Goal: Understand process/instructions

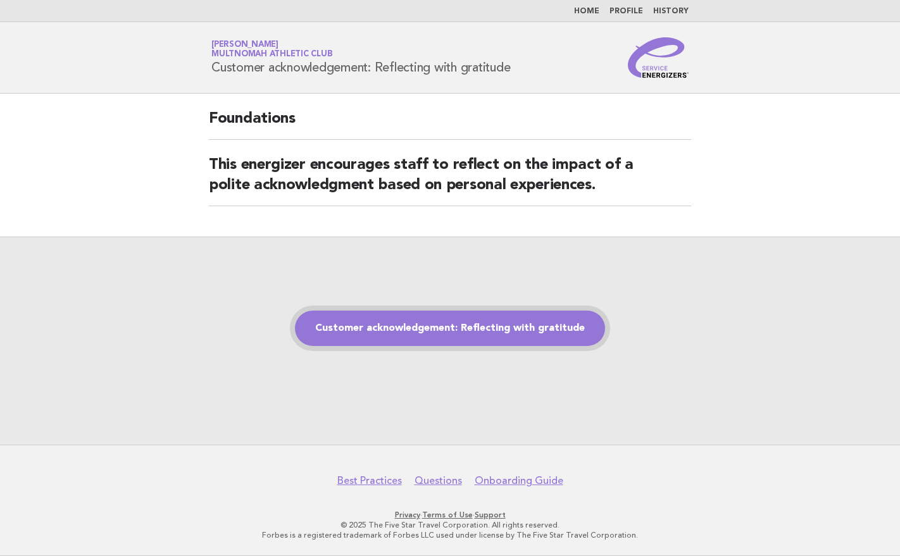
click at [462, 325] on link "Customer acknowledgement: Reflecting with gratitude" at bounding box center [450, 328] width 310 height 35
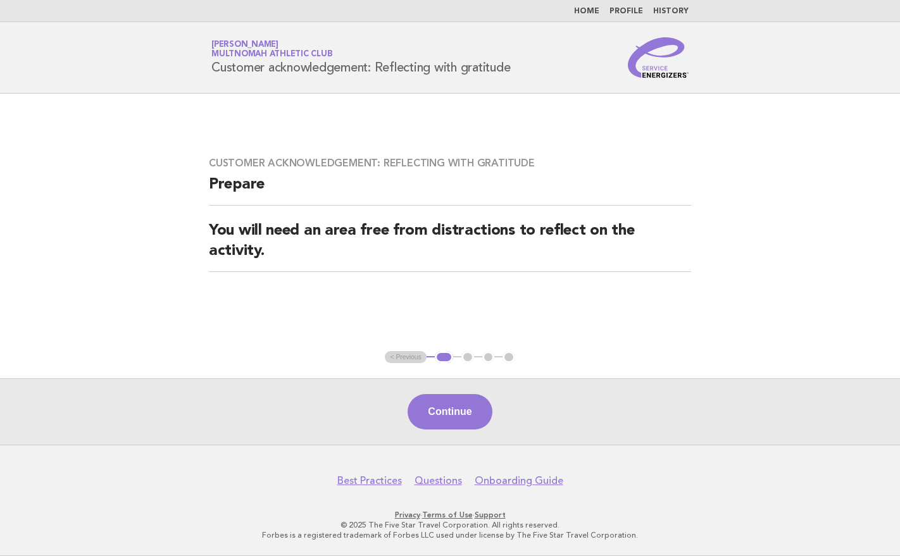
click at [855, 264] on main "Customer acknowledgement: Reflecting with gratitude Prepare You will need an ar…" at bounding box center [450, 269] width 900 height 351
click at [450, 422] on button "Continue" at bounding box center [449, 411] width 84 height 35
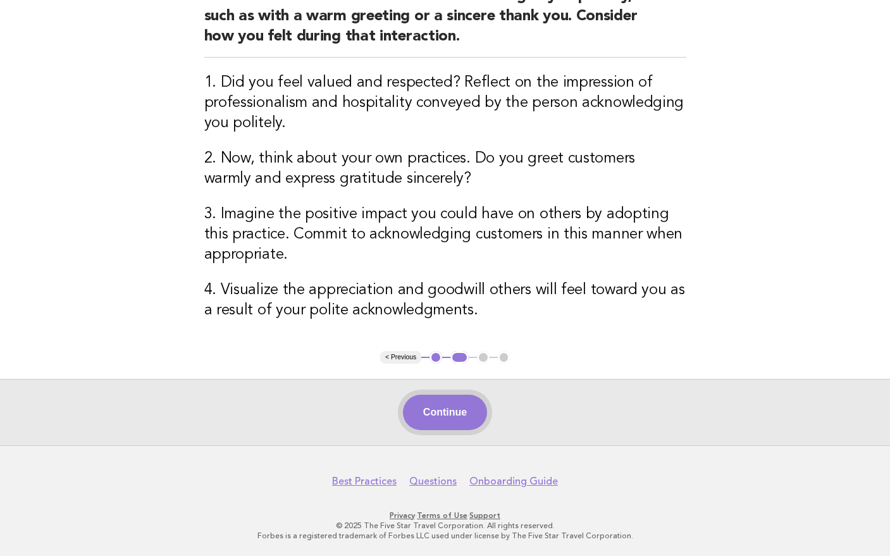
click at [451, 406] on button "Continue" at bounding box center [445, 412] width 84 height 35
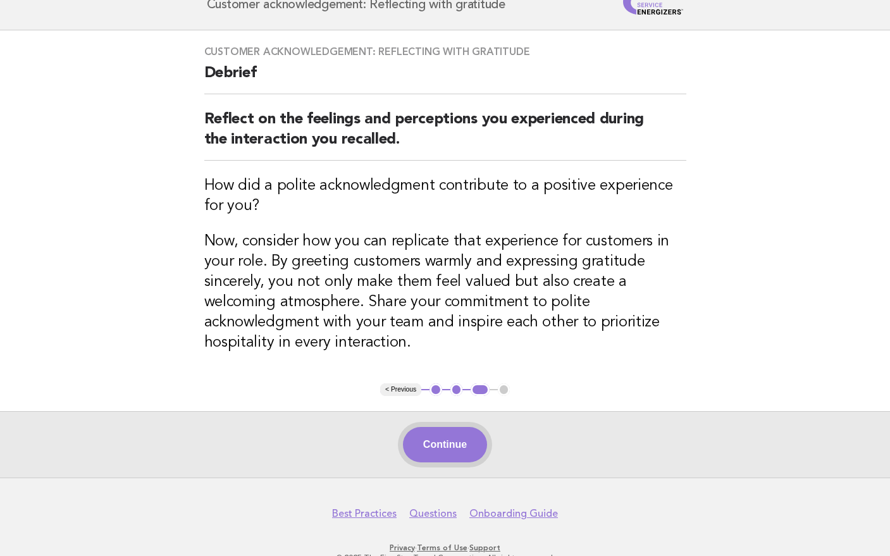
click at [423, 449] on button "Continue" at bounding box center [445, 444] width 84 height 35
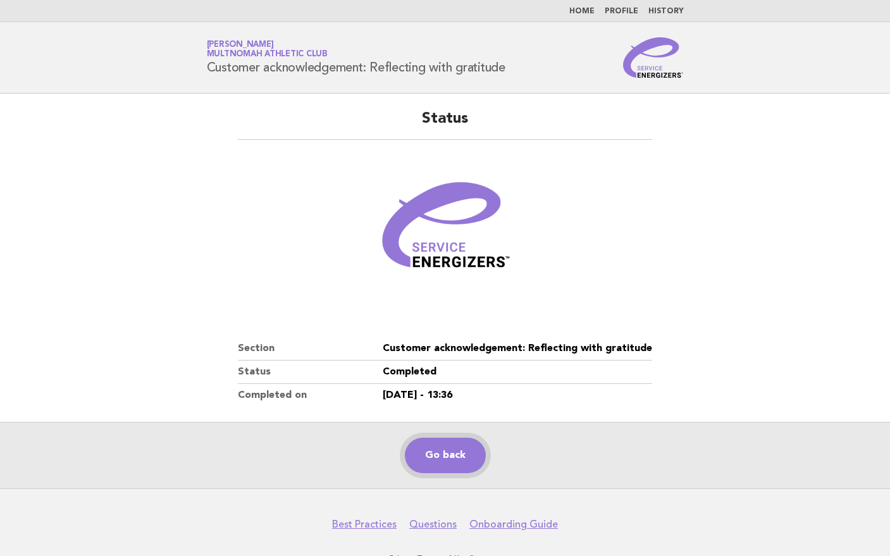
click at [451, 454] on link "Go back" at bounding box center [445, 455] width 81 height 35
